Goal: Book appointment/travel/reservation

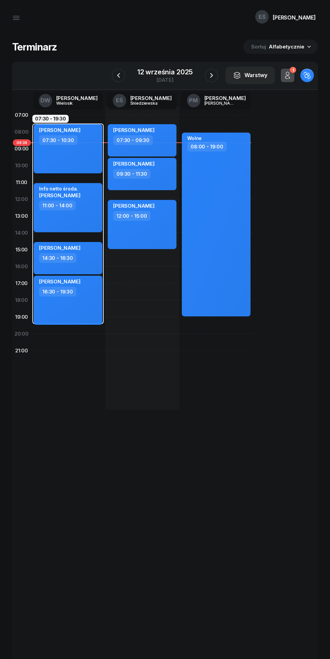
click at [172, 80] on div "[DATE]" at bounding box center [164, 79] width 55 height 5
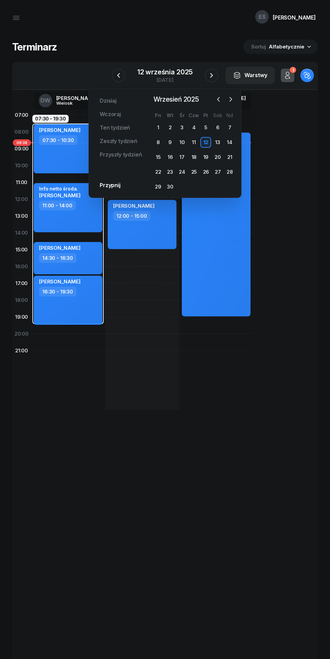
click at [231, 99] on icon "button" at bounding box center [230, 99] width 7 height 7
click at [218, 98] on icon "button" at bounding box center [218, 99] width 7 height 7
click at [157, 155] on div "15" at bounding box center [158, 157] width 11 height 11
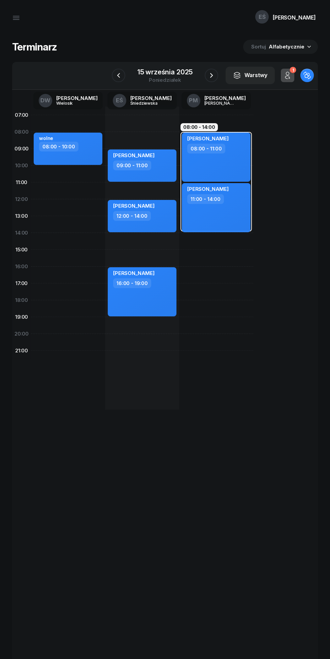
click at [211, 75] on icon "button" at bounding box center [211, 75] width 8 height 8
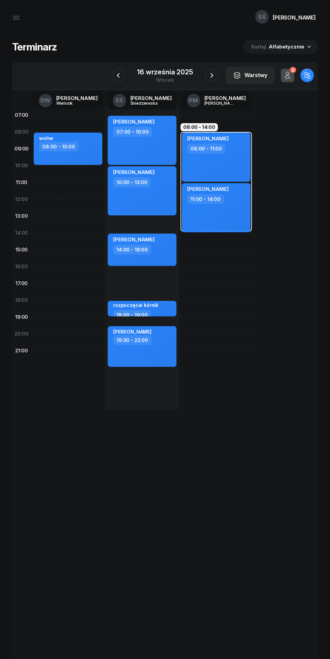
click at [250, 399] on div "08:00 - 14:00 [PERSON_NAME] 08:00 - 11:00 [PERSON_NAME] 11:00 - 14:00" at bounding box center [216, 258] width 74 height 303
select select "23"
select select "01"
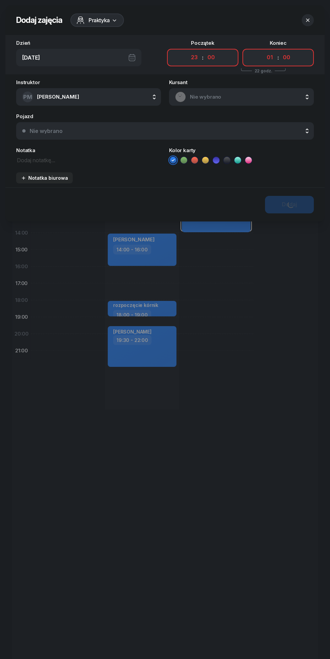
click at [319, 22] on header "Dodaj zajęcia Praktyka" at bounding box center [164, 20] width 319 height 30
click at [308, 20] on icon "button" at bounding box center [307, 20] width 3 height 3
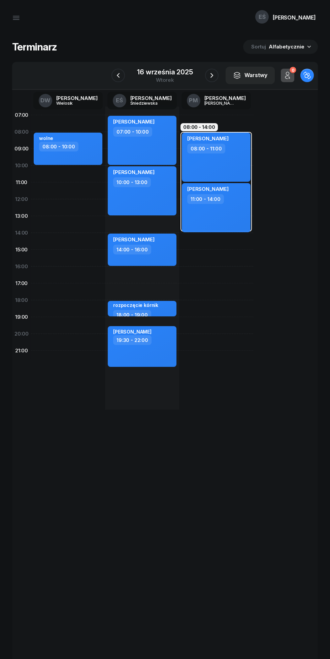
click at [208, 79] on icon "button" at bounding box center [212, 75] width 8 height 8
